Goal: Information Seeking & Learning: Check status

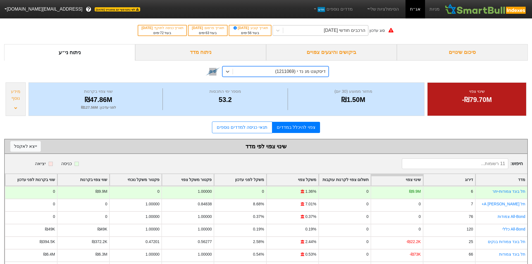
click at [363, 29] on div "הרכבים חודשי 26/11/2025" at bounding box center [344, 30] width 41 height 7
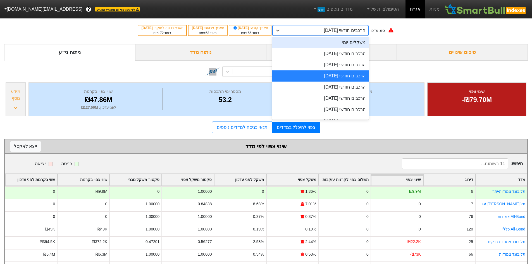
click at [424, 36] on div "סוג עדכון option הרכבים חודשי 26/11/2025, selected. option משקלים יומי focused,…" at bounding box center [266, 30] width 532 height 27
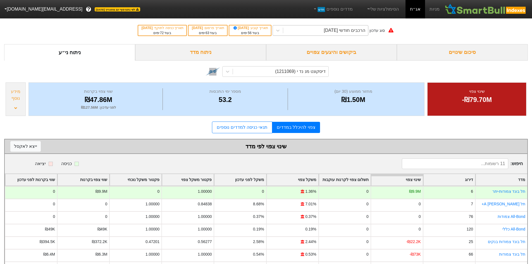
click at [364, 34] on div "הרכבים חודשי 26/11/2025" at bounding box center [325, 30] width 85 height 10
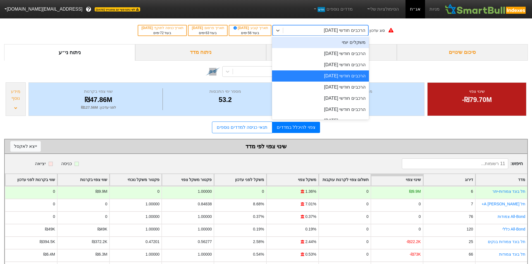
click at [361, 45] on div "משקלים יומי" at bounding box center [320, 42] width 97 height 11
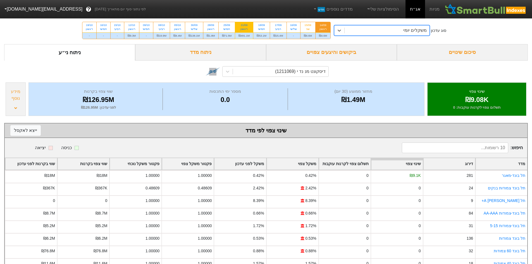
click at [248, 28] on div "ראשון" at bounding box center [243, 29] width 11 height 4
click at [244, 26] on input "21/09 ראשון ₪491.1M" at bounding box center [242, 24] width 4 height 4
radio input "true"
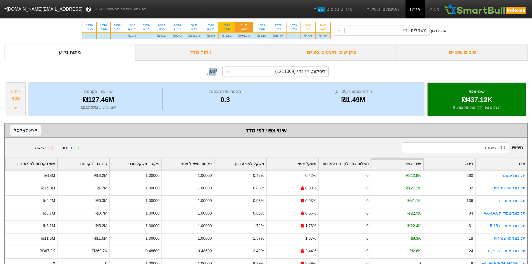
click at [232, 25] on div "25/09 חמישי" at bounding box center [227, 27] width 16 height 10
click at [227, 25] on input "25/09 חמישי ₪71.5M" at bounding box center [225, 24] width 4 height 4
radio input "true"
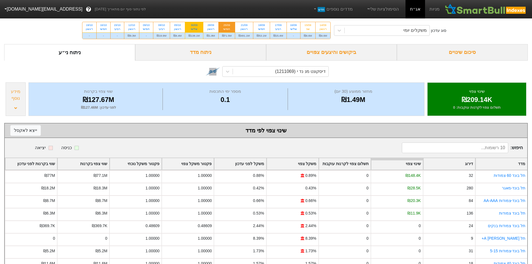
click at [198, 27] on div "שלישי" at bounding box center [194, 29] width 11 height 4
click at [194, 26] on input "30/09 שלישי ₪138.1M" at bounding box center [192, 24] width 4 height 4
radio input "true"
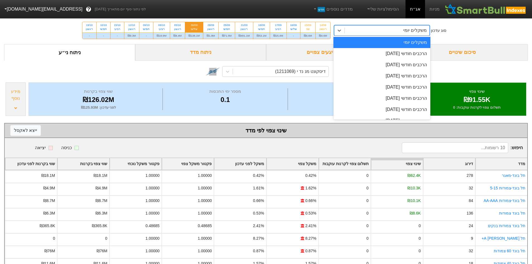
click at [393, 33] on div "משקלים יומי" at bounding box center [387, 30] width 85 height 10
click at [414, 49] on div "הרכבים חודשי 29/09/2025" at bounding box center [381, 53] width 97 height 11
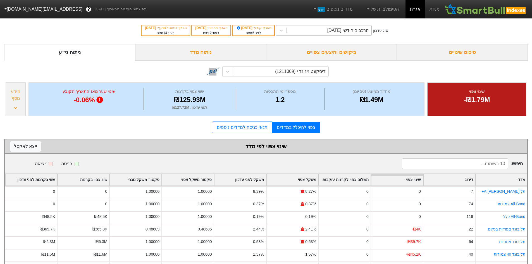
click at [359, 31] on div "הרכבים חודשי 29/09/2025" at bounding box center [347, 30] width 41 height 7
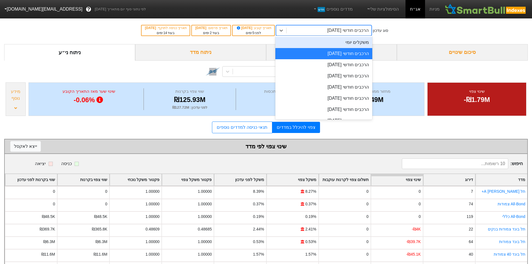
click at [367, 45] on div "משקלים יומי" at bounding box center [323, 42] width 97 height 11
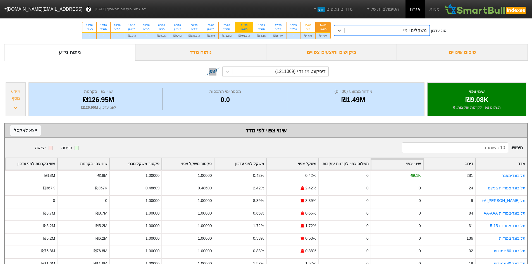
click at [249, 24] on div "21/09" at bounding box center [243, 25] width 11 height 4
click at [244, 24] on input "21/09 ראשון ₪491.1M" at bounding box center [242, 24] width 4 height 4
radio input "true"
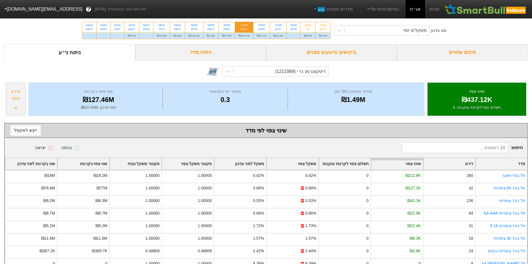
click at [12, 101] on div "מידע נוסף" at bounding box center [15, 94] width 17 height 13
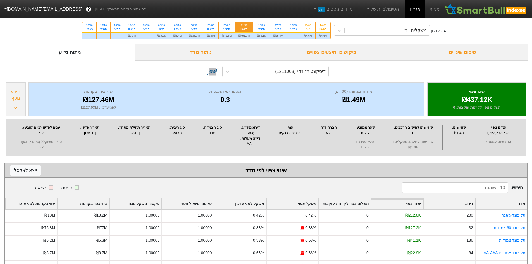
click at [423, 51] on div "סיכום שינויים" at bounding box center [462, 52] width 131 height 16
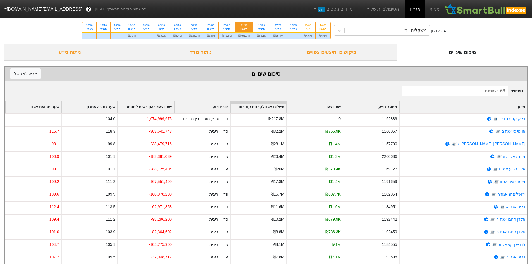
click at [280, 108] on div "תשלום צפוי לקרנות עוקבות" at bounding box center [259, 106] width 56 height 11
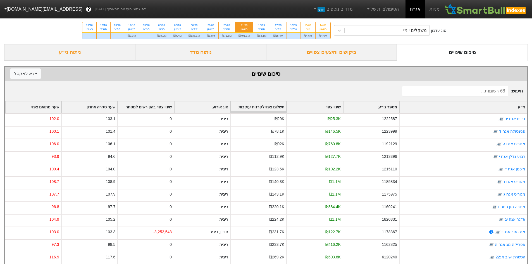
click at [280, 106] on div "תשלום צפוי לקרנות עוקבות" at bounding box center [259, 106] width 56 height 11
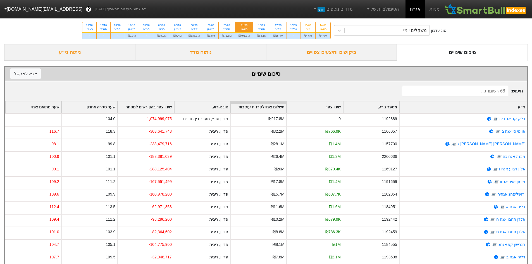
click at [163, 105] on div "שינוי צפוי בהון רשום למסחר" at bounding box center [146, 106] width 56 height 11
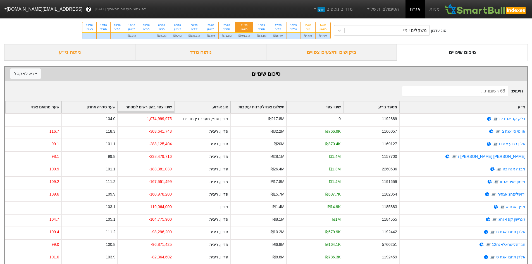
click at [158, 107] on div "שינוי צפוי בהון רשום למסחר" at bounding box center [146, 106] width 56 height 11
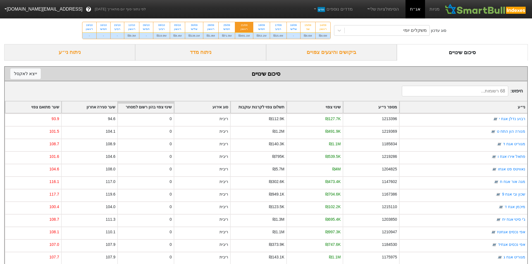
click at [159, 107] on div "שינוי צפוי בהון רשום למסחר" at bounding box center [146, 106] width 56 height 11
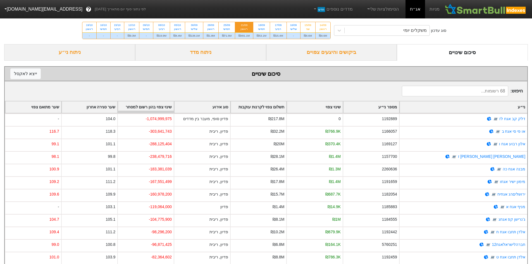
click at [214, 81] on div "סיכום שינויים ייצא ל אקסל" at bounding box center [266, 74] width 522 height 15
click at [367, 30] on div "משקלים יומי" at bounding box center [387, 30] width 85 height 10
